Goal: Find specific page/section: Find specific page/section

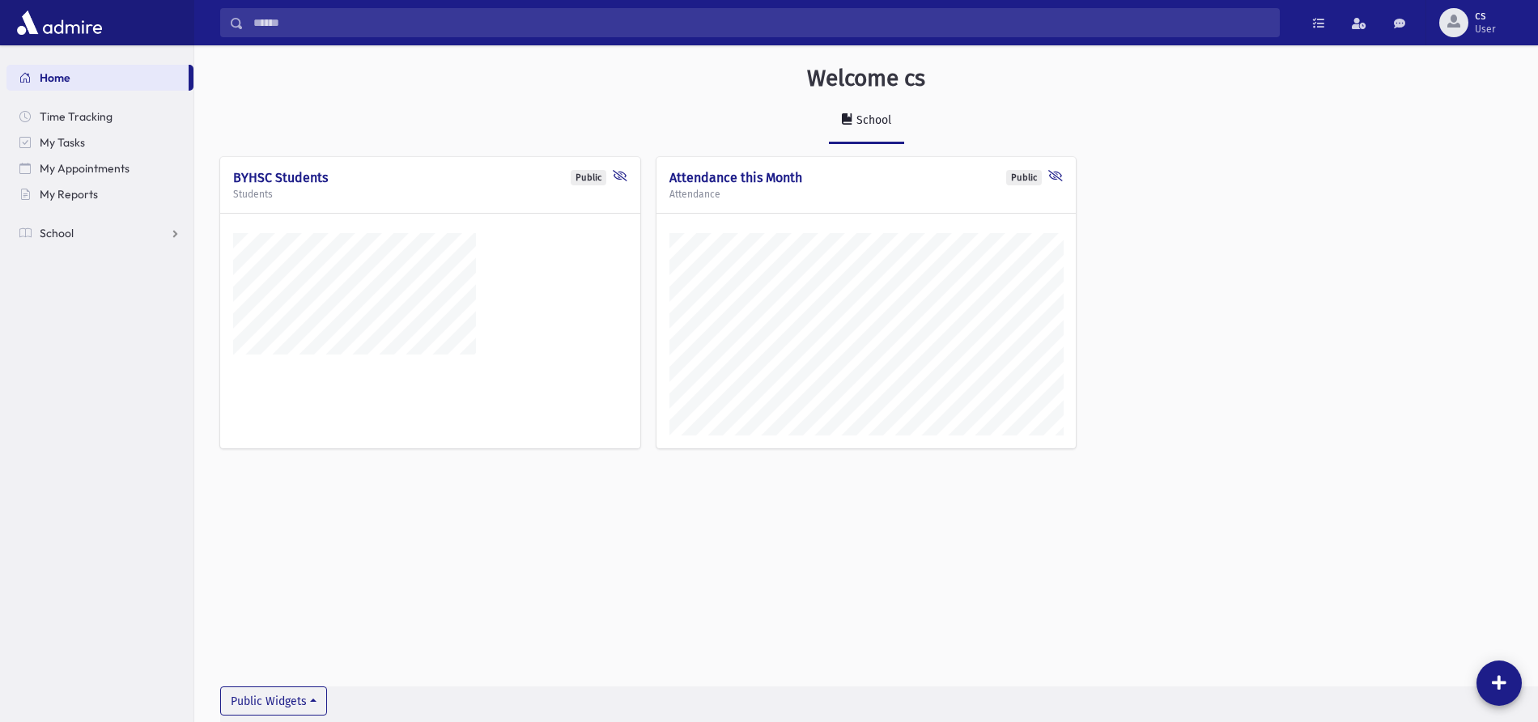
scroll to position [713, 1344]
click at [78, 238] on link "School" at bounding box center [99, 233] width 187 height 26
click at [79, 256] on span "Students" at bounding box center [71, 259] width 45 height 15
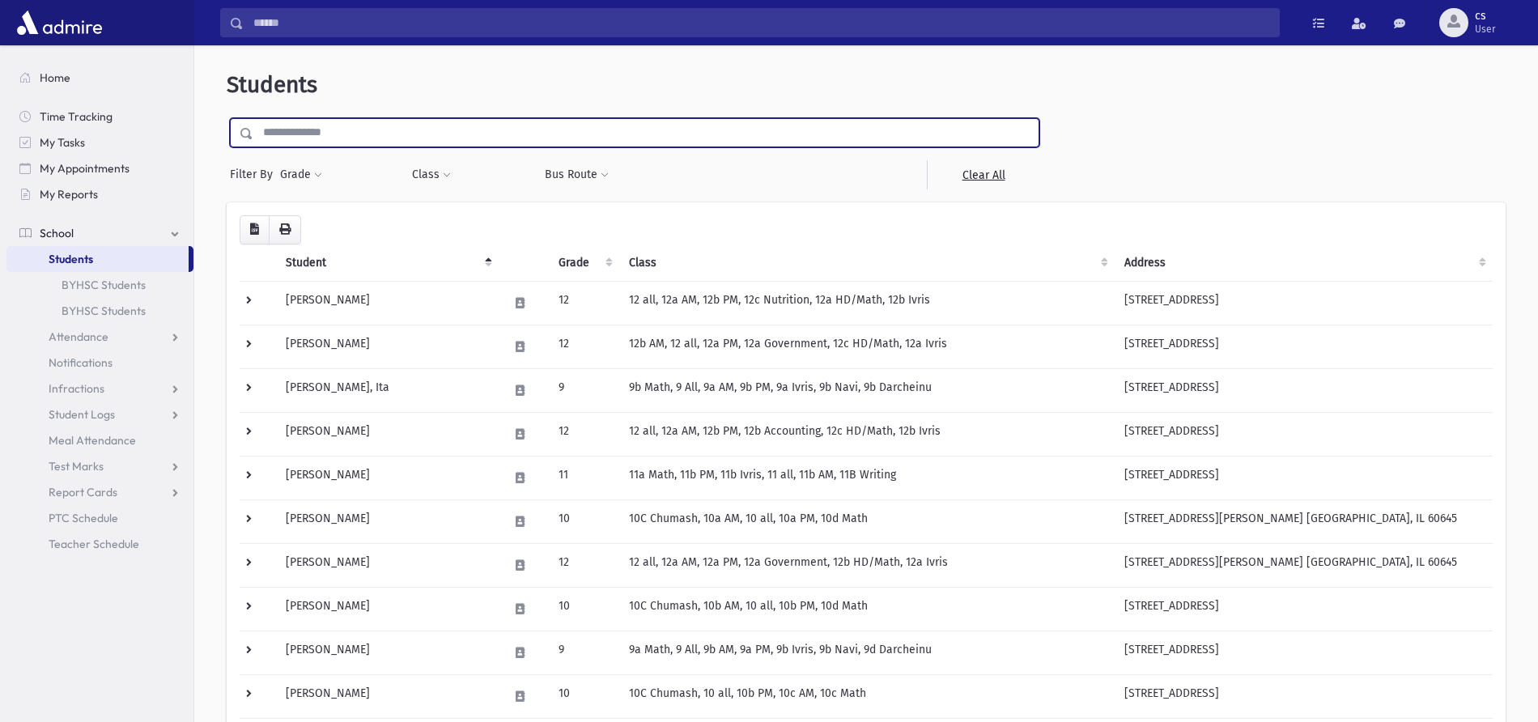
click at [291, 130] on input "text" at bounding box center [645, 132] width 785 height 29
type input "*******"
click at [227, 118] on input "submit" at bounding box center [249, 129] width 45 height 22
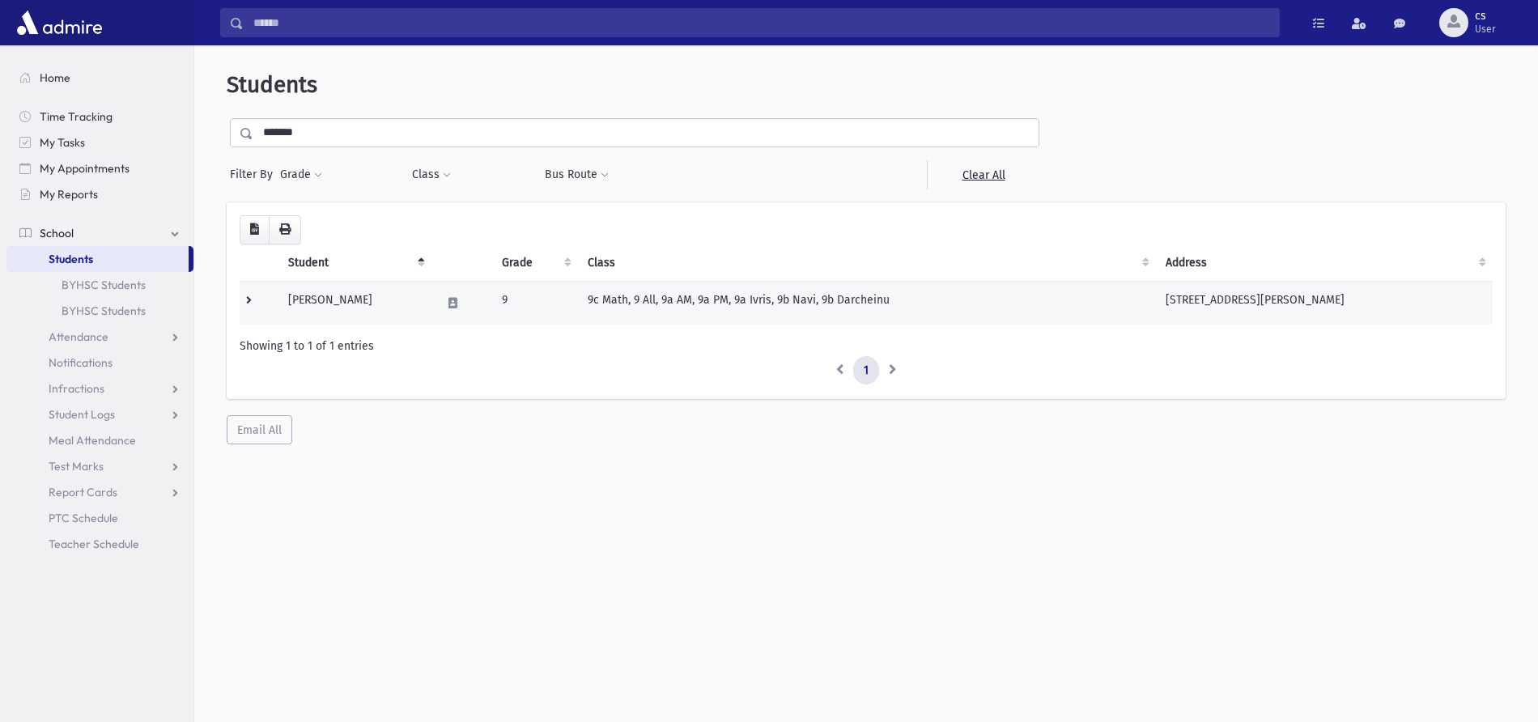
click at [338, 300] on td "Fishman, Ahuva" at bounding box center [354, 303] width 153 height 44
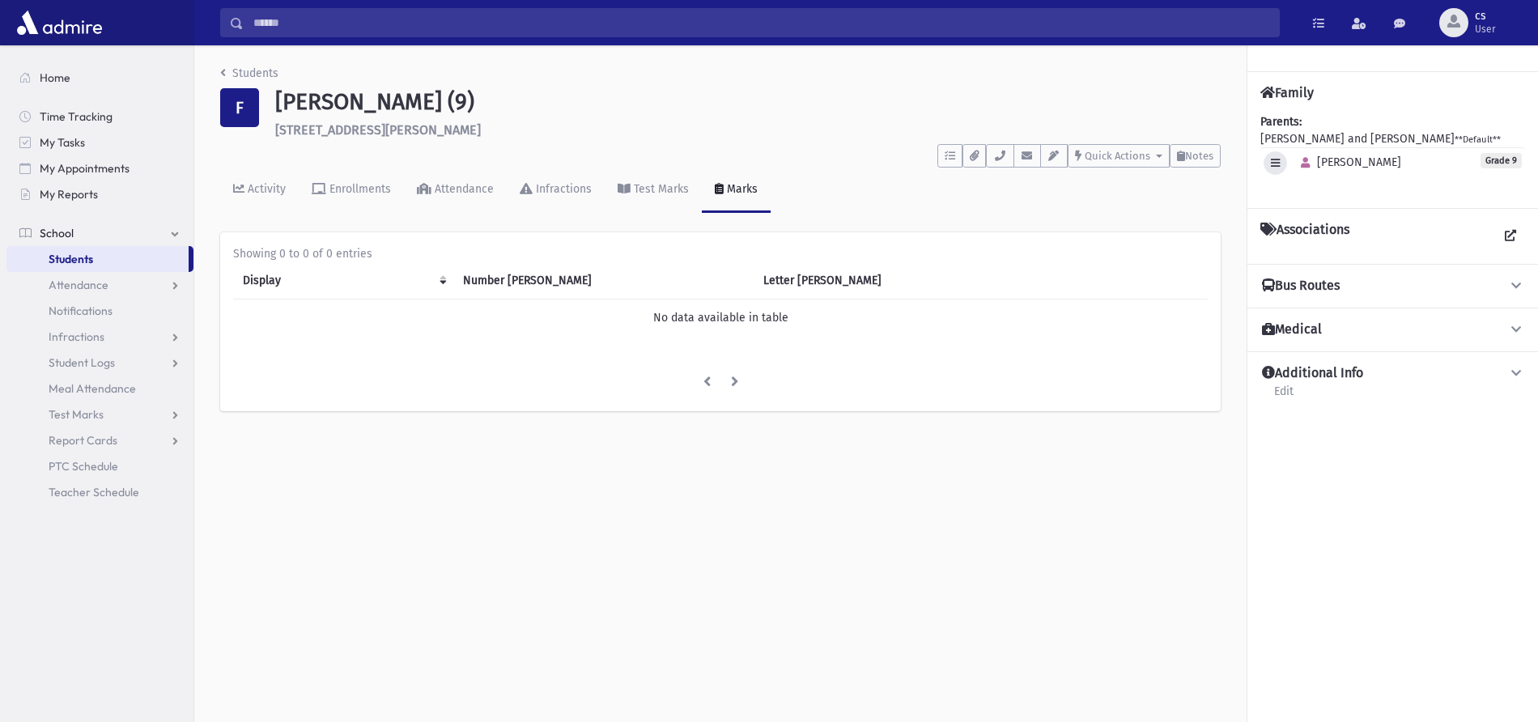
click at [1272, 163] on icon "button" at bounding box center [1275, 163] width 9 height 11
click at [1281, 163] on button "button" at bounding box center [1275, 162] width 23 height 23
click at [1332, 154] on div "Ahuva" at bounding box center [1348, 162] width 108 height 23
click at [1001, 155] on icon "button" at bounding box center [999, 156] width 13 height 11
